Goal: Task Accomplishment & Management: Manage account settings

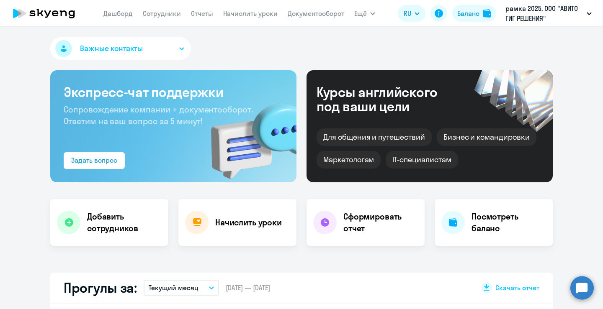
select select "30"
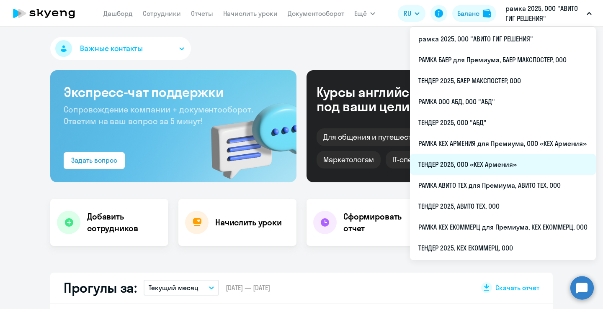
click at [489, 166] on li "ТЕНДЕР 2025, ООО «КЕХ Армения»" at bounding box center [503, 164] width 186 height 21
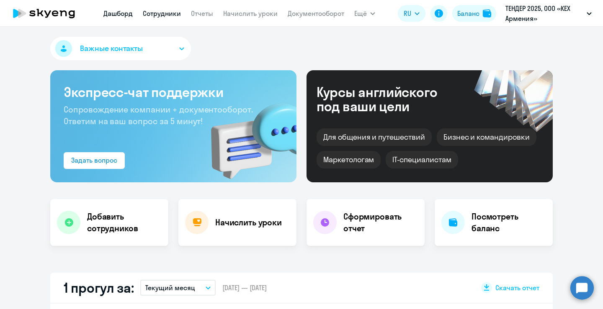
click at [170, 13] on link "Сотрудники" at bounding box center [162, 13] width 38 height 8
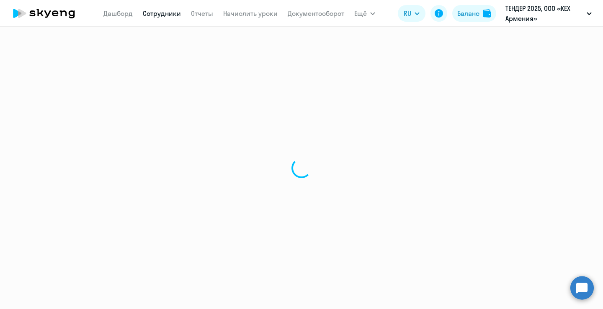
select select "30"
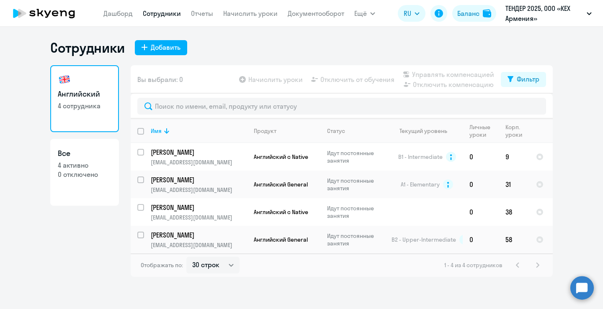
click at [576, 283] on circle at bounding box center [581, 287] width 23 height 23
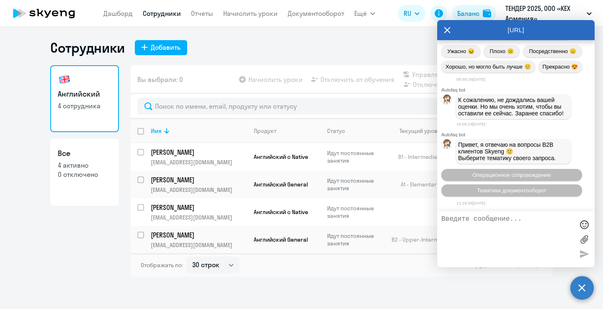
scroll to position [11223, 0]
click at [449, 30] on icon at bounding box center [447, 30] width 7 height 20
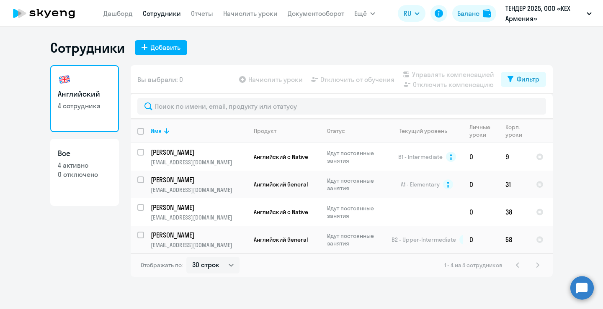
click at [583, 293] on circle at bounding box center [581, 287] width 23 height 23
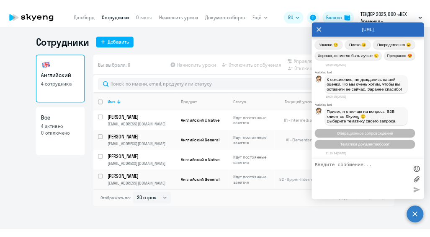
scroll to position [0, 0]
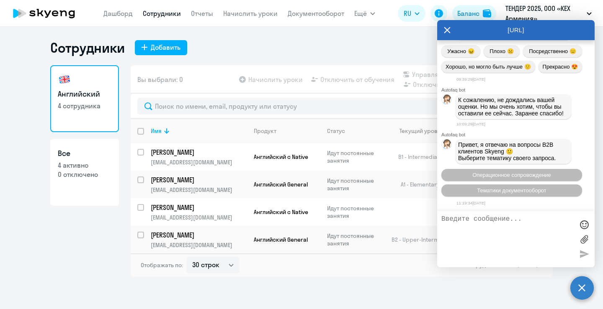
click at [446, 31] on icon at bounding box center [447, 30] width 6 height 6
